Goal: Task Accomplishment & Management: Use online tool/utility

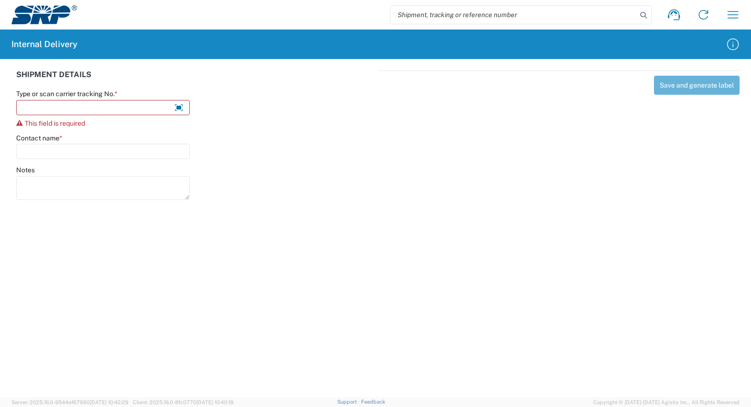
click at [680, 191] on div "Save and generate label" at bounding box center [559, 133] width 362 height 127
click at [89, 103] on input "Type or scan carrier tracking No. *" at bounding box center [103, 107] width 174 height 15
paste input "APTylerEb8/12/25"
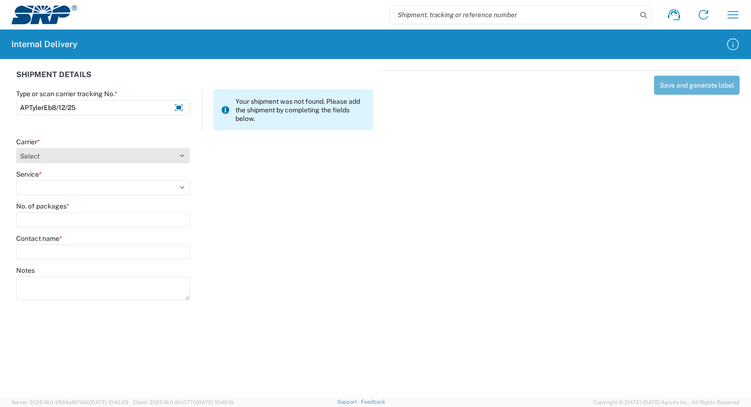
type input "APTylerEb8/12/25"
click at [61, 161] on select "Select AcctPay Amazon Logistics ATI Trucking BC Dimerco Logistics Empire Southw…" at bounding box center [103, 155] width 174 height 15
click at [16, 148] on select "Select AcctPay Amazon Logistics ATI Trucking BC Dimerco Logistics Empire Southw…" at bounding box center [103, 155] width 174 height 15
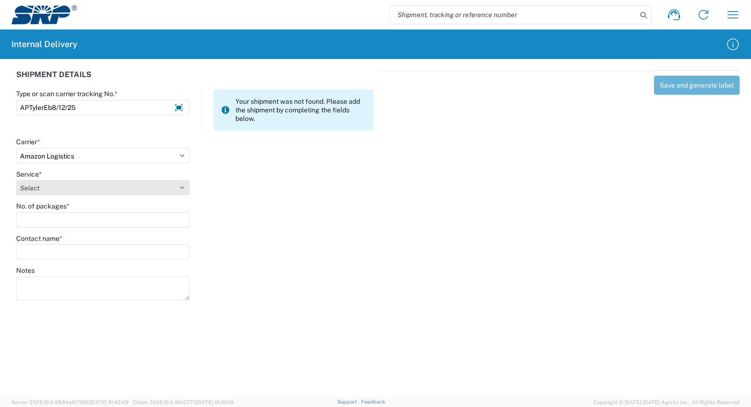
click at [47, 191] on select "Select 3 - 5 Day Amazon Logistics TBA Rail TL Standard 3 - 5 Day" at bounding box center [103, 187] width 174 height 15
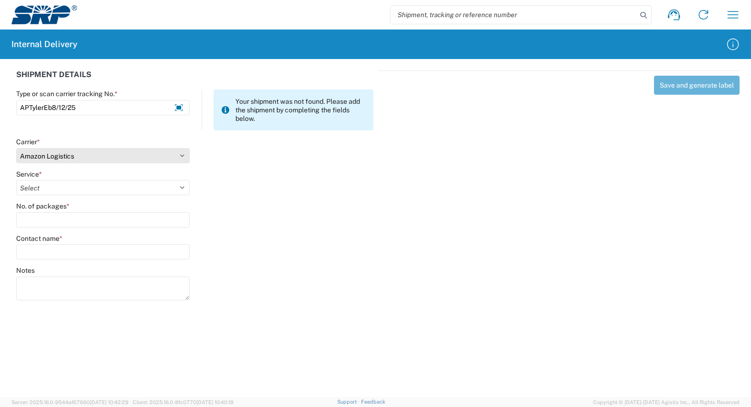
drag, startPoint x: 84, startPoint y: 157, endPoint x: 73, endPoint y: 159, distance: 11.0
click at [84, 157] on select "Select AcctPay Amazon Logistics ATI Trucking BC Dimerco Logistics Empire Southw…" at bounding box center [103, 155] width 174 height 15
select select "22933"
click at [16, 148] on select "Select AcctPay Amazon Logistics ATI Trucking BC Dimerco Logistics Empire Southw…" at bounding box center [103, 155] width 174 height 15
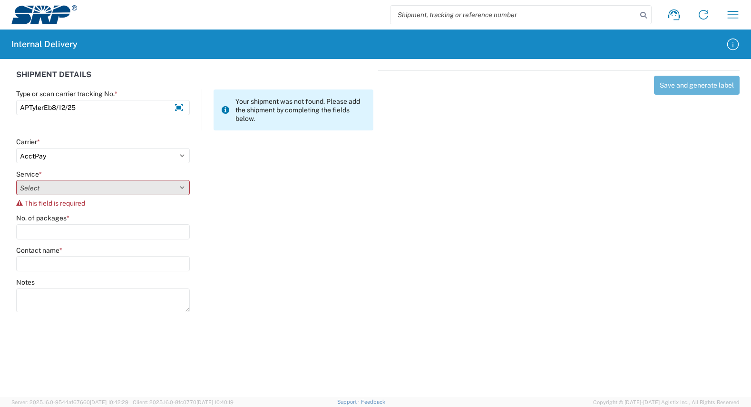
click at [52, 188] on select "Select Ground Inter-Office" at bounding box center [103, 187] width 174 height 15
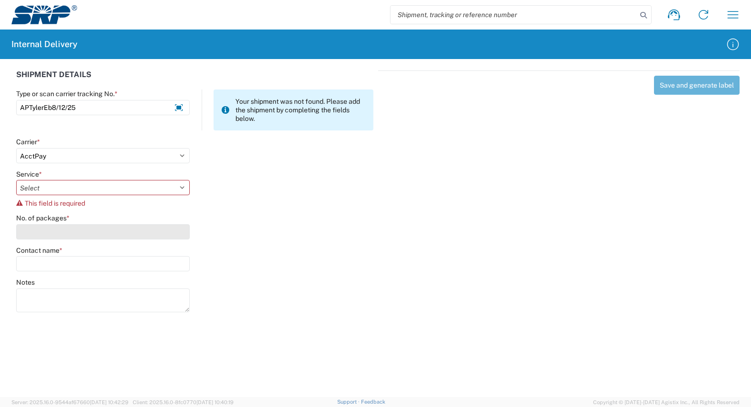
select select "42403"
click at [16, 180] on select "Select Ground Inter-Office" at bounding box center [103, 187] width 174 height 15
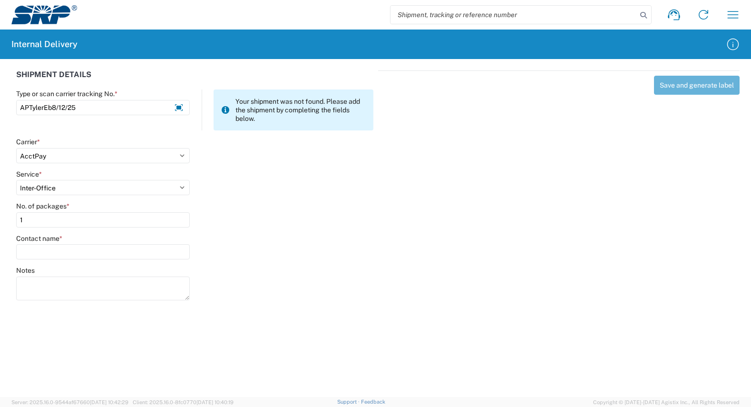
type input "1"
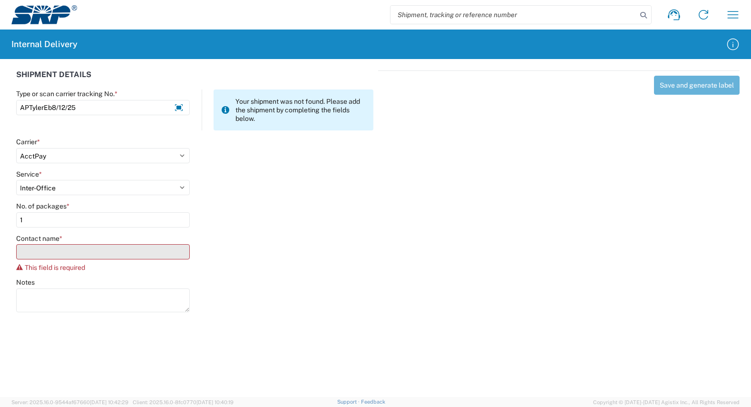
click at [83, 253] on input "Contact name *" at bounding box center [103, 251] width 174 height 15
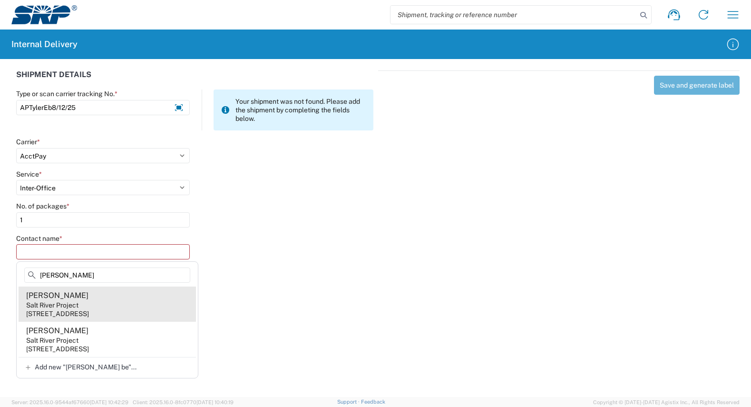
type input "[PERSON_NAME]"
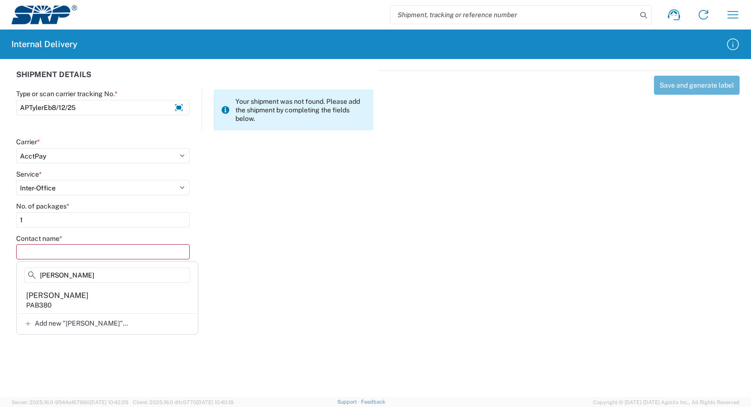
click at [87, 301] on agx-address-suggestion-item "[PERSON_NAME] PAB380" at bounding box center [107, 299] width 177 height 27
type input "[PERSON_NAME]"
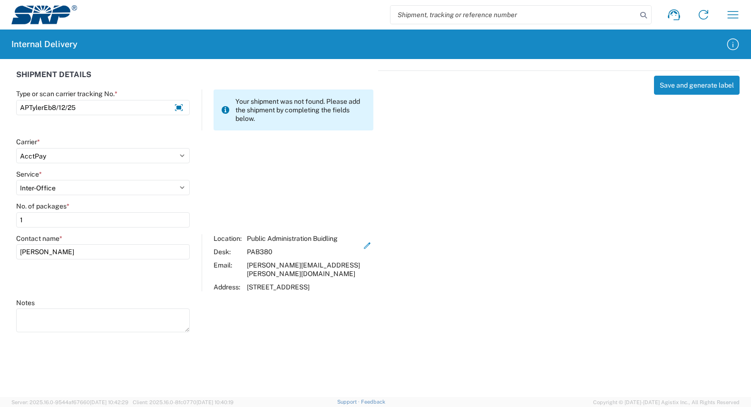
click at [368, 341] on agx-forms-host "Shipment request Shipment tracking Internal delivery Transit update My profile …" at bounding box center [375, 203] width 751 height 407
click at [669, 89] on button "Save and generate label" at bounding box center [697, 85] width 86 height 19
drag, startPoint x: 704, startPoint y: 0, endPoint x: 477, endPoint y: 204, distance: 304.9
click at [467, 200] on div "Save and generate label" at bounding box center [559, 199] width 362 height 259
click at [540, 164] on div "Save and generate label" at bounding box center [559, 199] width 362 height 259
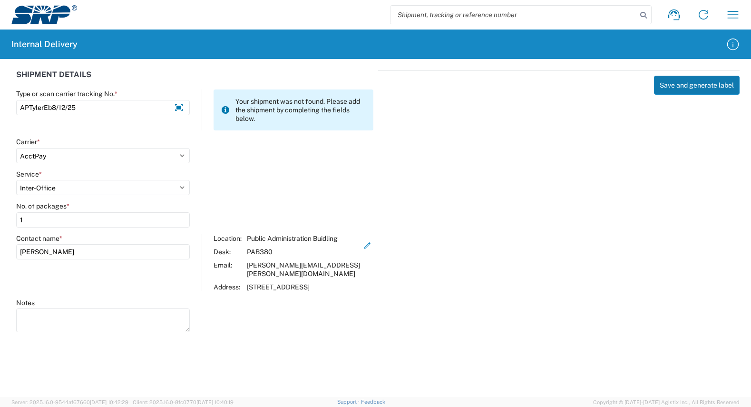
click at [695, 85] on button "Save and generate label" at bounding box center [697, 85] width 86 height 19
click at [495, 177] on div "Save and generate label" at bounding box center [559, 199] width 362 height 259
